Goal: Task Accomplishment & Management: Manage account settings

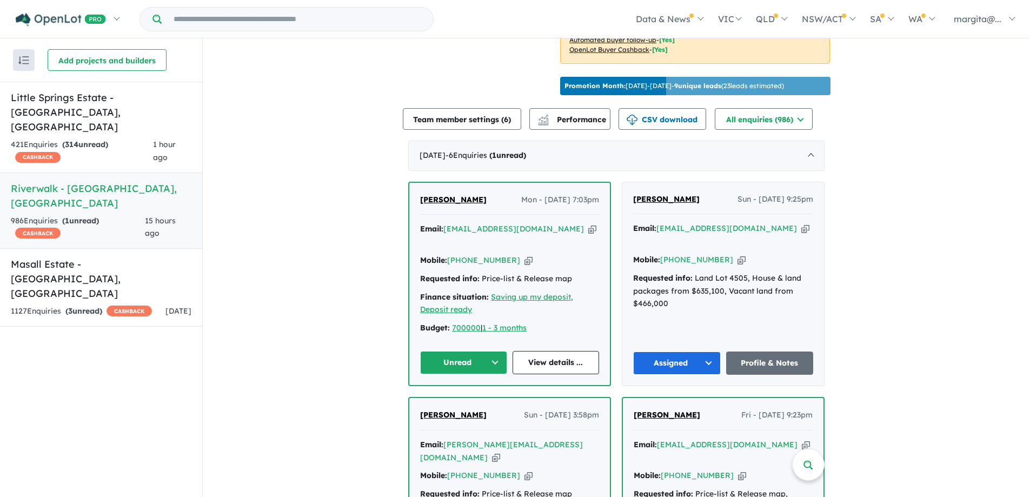
scroll to position [326, 0]
drag, startPoint x: 526, startPoint y: 240, endPoint x: 446, endPoint y: 243, distance: 80.6
click at [446, 243] on div "Email: [EMAIL_ADDRESS][DOMAIN_NAME] Copied!" at bounding box center [509, 235] width 179 height 26
copy a%20Riverwalk%20-%20Werribee"] "[EMAIL_ADDRESS][DOMAIN_NAME]"
click at [496, 355] on button "Unread" at bounding box center [463, 361] width 87 height 23
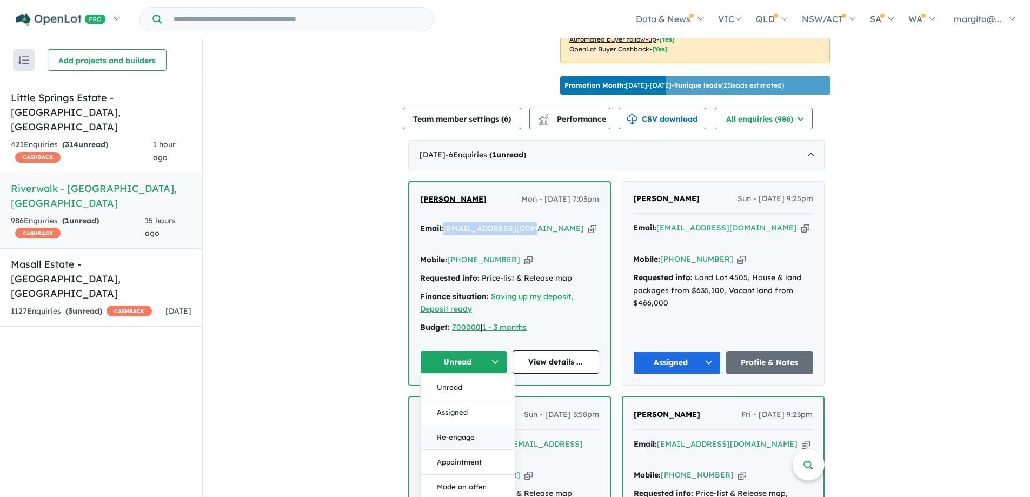
click at [446, 432] on button "Re-engage" at bounding box center [468, 437] width 94 height 25
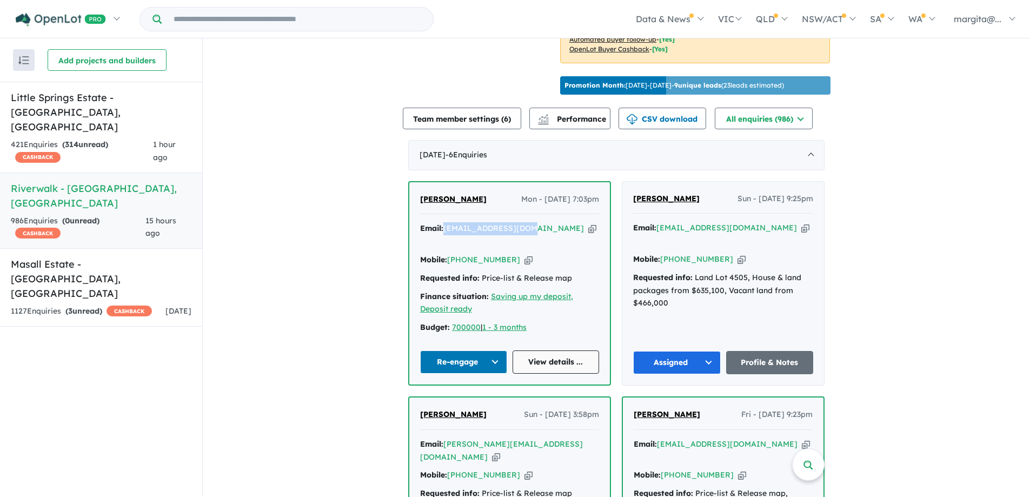
click at [553, 360] on link "View details ..." at bounding box center [556, 361] width 87 height 23
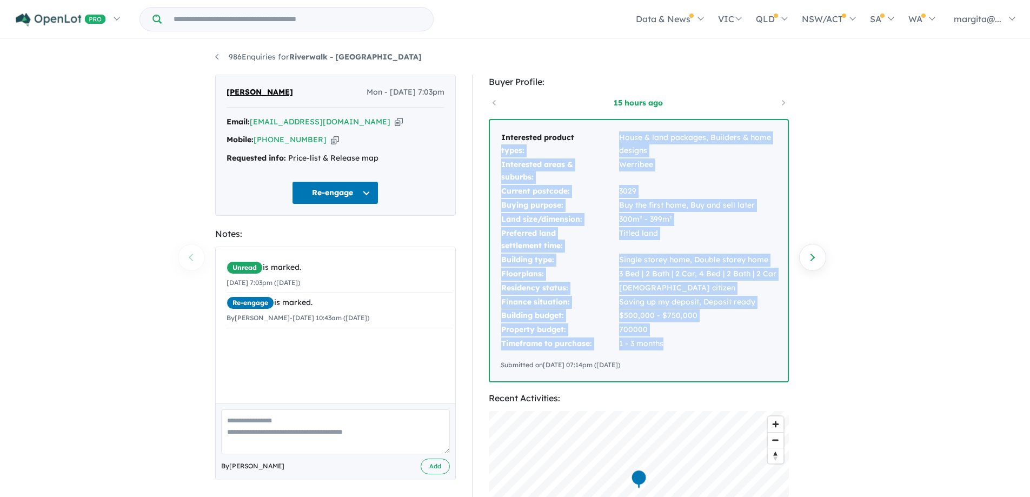
drag, startPoint x: 667, startPoint y: 343, endPoint x: 618, endPoint y: 138, distance: 210.3
click at [618, 138] on tbody "Interested product types: House & land packages, Builders & home designs Intere…" at bounding box center [639, 241] width 276 height 220
click at [705, 197] on td "3029" at bounding box center [698, 191] width 158 height 14
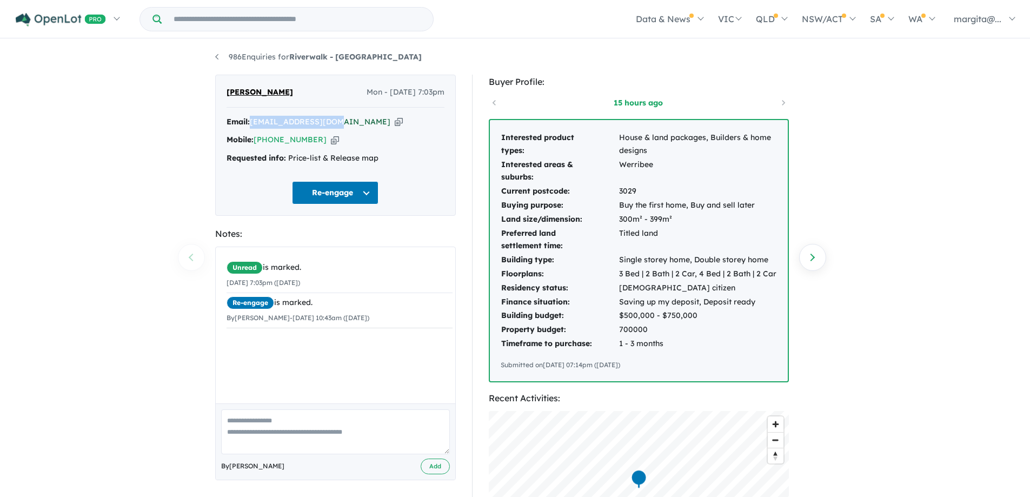
drag, startPoint x: 335, startPoint y: 127, endPoint x: 253, endPoint y: 120, distance: 82.6
click at [253, 120] on div "Email: [EMAIL_ADDRESS][DOMAIN_NAME] Copied!" at bounding box center [336, 122] width 218 height 13
copy a%20Riverwalk%20-%20Werribee"] "[EMAIL_ADDRESS][DOMAIN_NAME]"
click at [409, 213] on div "greg doyle Mon - 06/10/2025, 7:03pm Email: gjdoyle21@gmail.com Copied! Mobile: …" at bounding box center [335, 145] width 241 height 141
drag, startPoint x: 312, startPoint y: 145, endPoint x: 272, endPoint y: 143, distance: 40.1
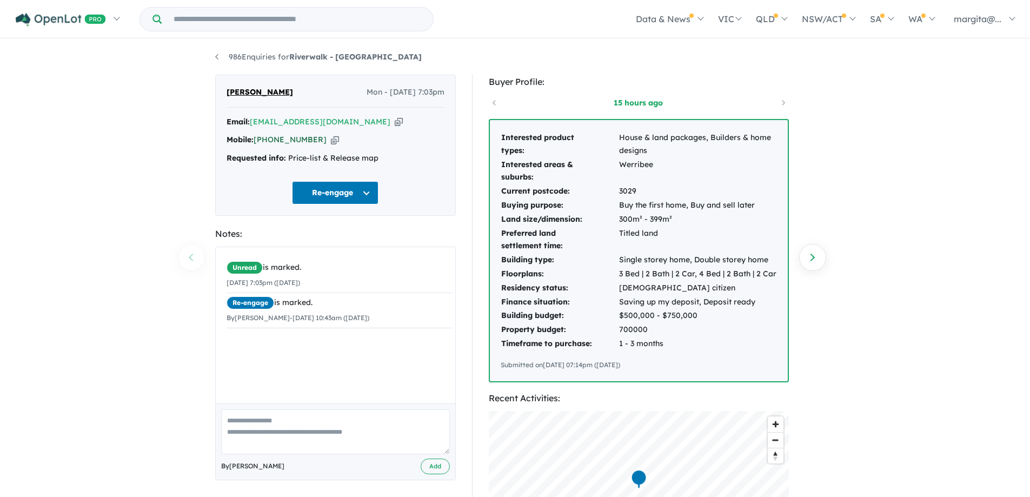
click at [272, 143] on div "Mobile: +61 411 704 739 Copied!" at bounding box center [336, 140] width 218 height 13
copy link "411 704 739"
